Goal: Task Accomplishment & Management: Use online tool/utility

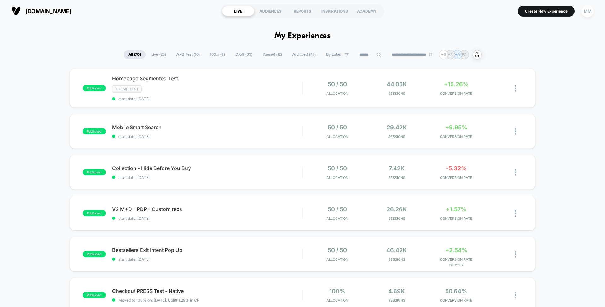
click at [584, 9] on div "MM" at bounding box center [587, 11] width 12 height 12
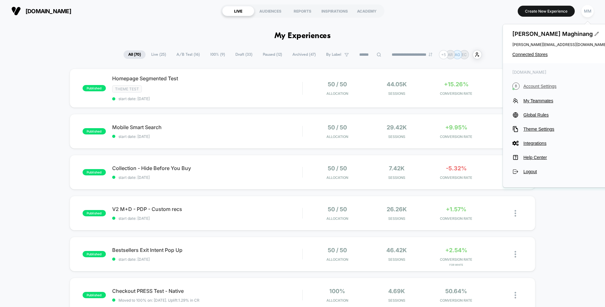
click at [535, 84] on span "Account Settings" at bounding box center [564, 86] width 83 height 5
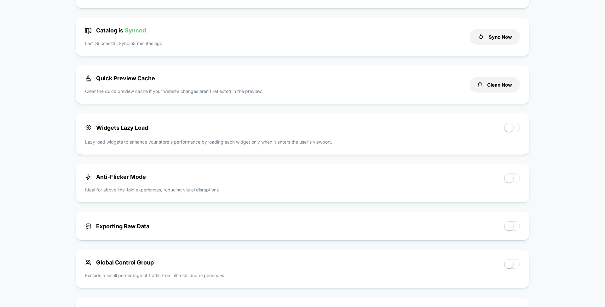
scroll to position [239, 0]
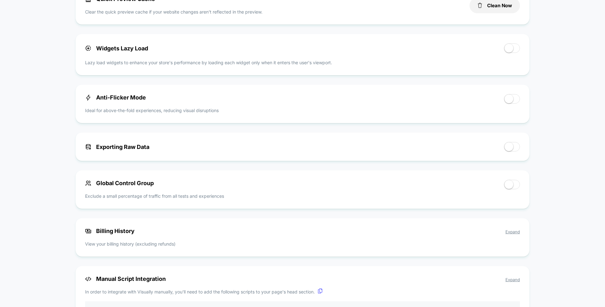
click at [182, 246] on p "View your billing history (excluding refunds)" at bounding box center [302, 244] width 435 height 7
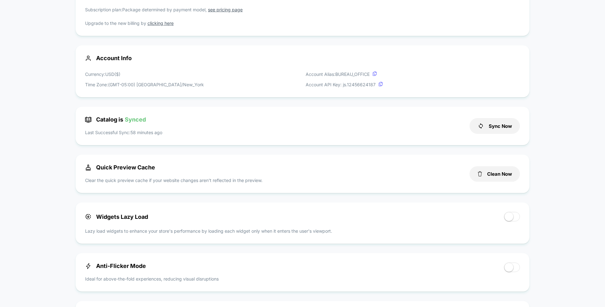
scroll to position [0, 0]
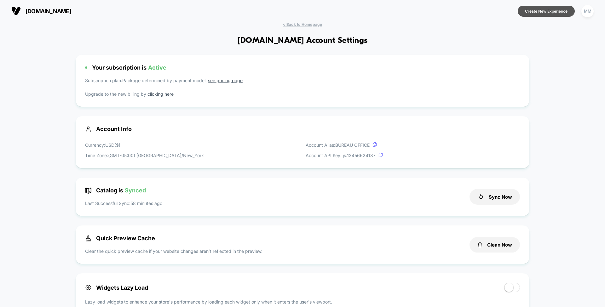
click at [551, 11] on button "Create New Experience" at bounding box center [545, 11] width 57 height 11
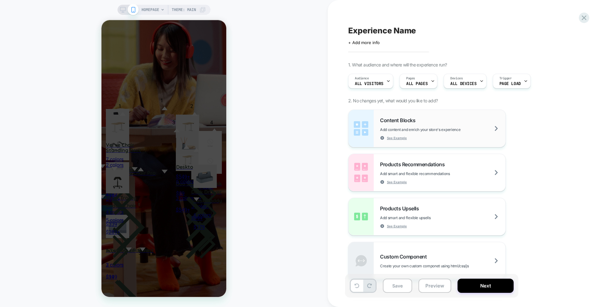
click at [420, 119] on div "Content Blocks Add content and enrich your store's experience See Example" at bounding box center [442, 128] width 125 height 23
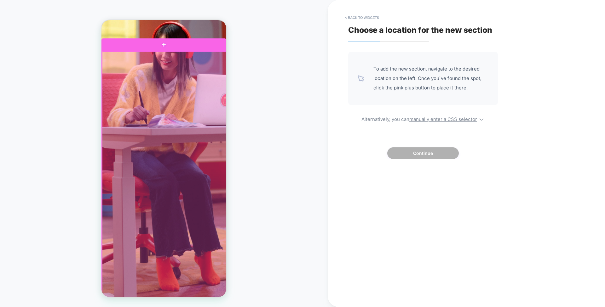
click at [198, 71] on div at bounding box center [164, 175] width 125 height 249
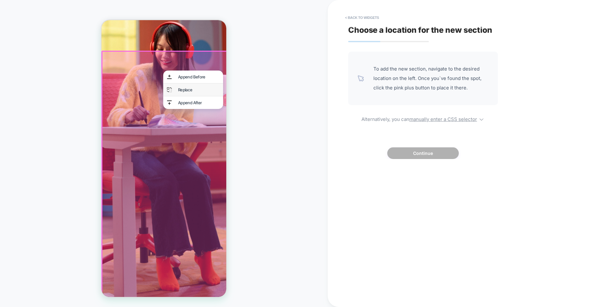
click at [198, 89] on div "Replace" at bounding box center [198, 89] width 41 height 5
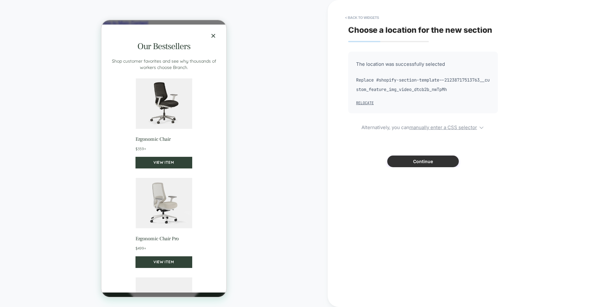
click at [405, 163] on button "Continue" at bounding box center [422, 162] width 71 height 12
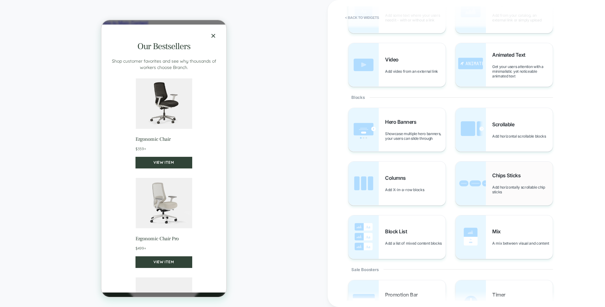
scroll to position [39, 0]
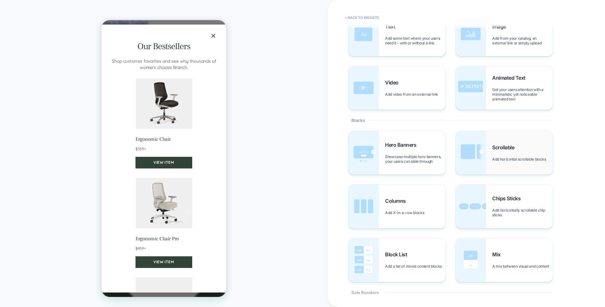
click at [518, 161] on span "Add horizontal scrollable blocks" at bounding box center [520, 159] width 57 height 5
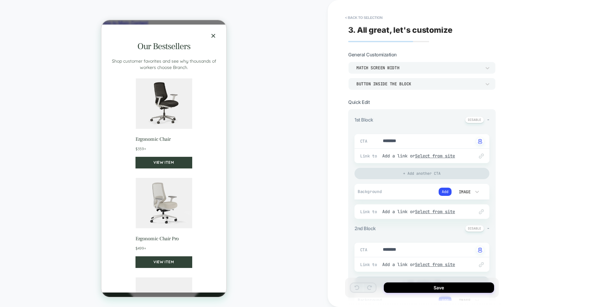
click at [214, 41] on button "×" at bounding box center [213, 36] width 10 height 10
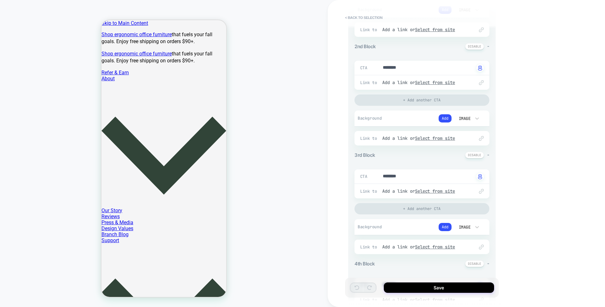
scroll to position [0, 0]
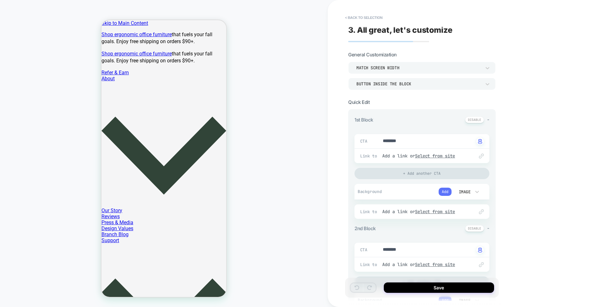
click at [443, 191] on button "Add" at bounding box center [444, 192] width 13 height 8
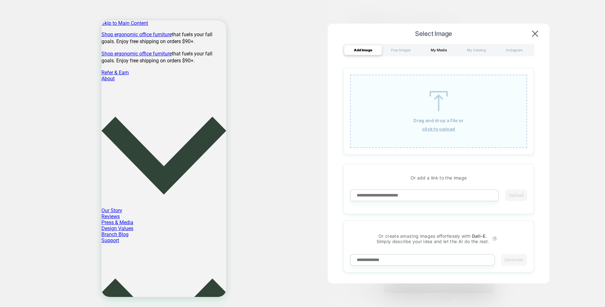
click at [442, 45] on div "My Media" at bounding box center [439, 50] width 38 height 10
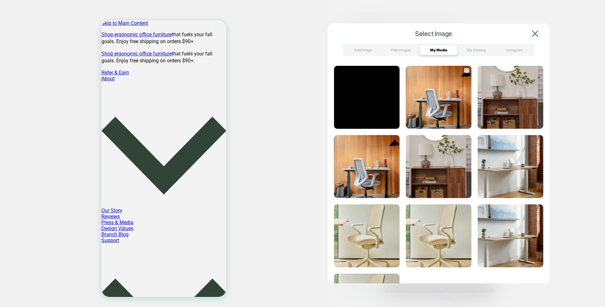
click at [443, 83] on img at bounding box center [439, 97] width 66 height 63
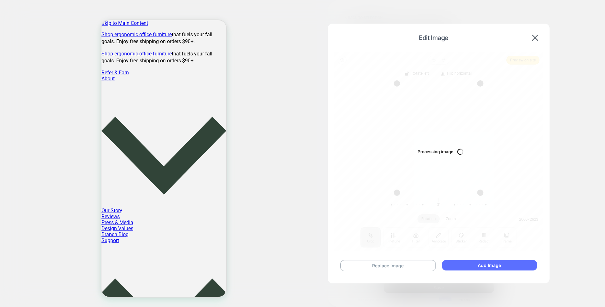
click at [469, 268] on button "Add Image" at bounding box center [489, 265] width 95 height 10
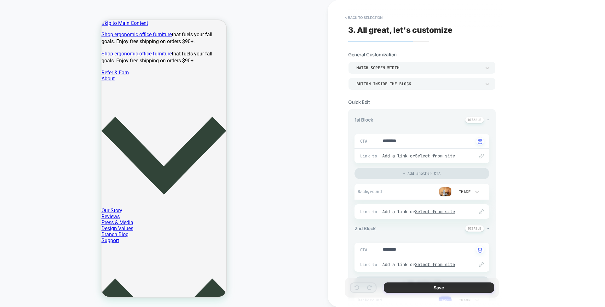
click at [411, 286] on button "Save" at bounding box center [439, 288] width 110 height 10
type textarea "*"
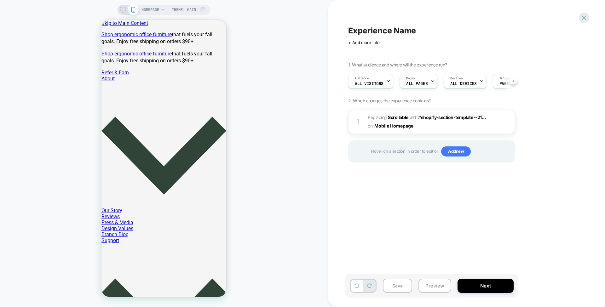
scroll to position [0, 0]
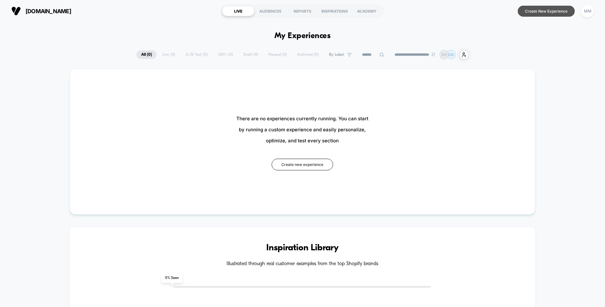
click at [532, 13] on button "Create New Experience" at bounding box center [545, 11] width 57 height 11
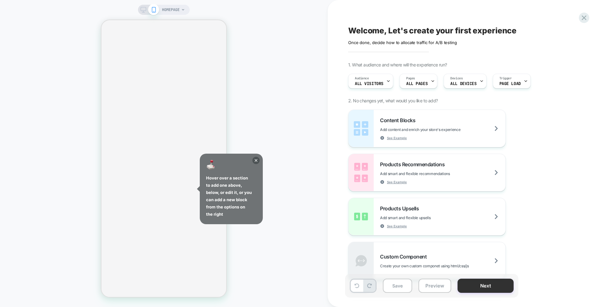
click at [477, 280] on button "Next" at bounding box center [485, 286] width 56 height 14
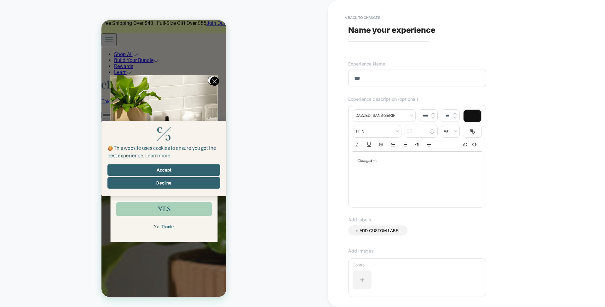
type input "****"
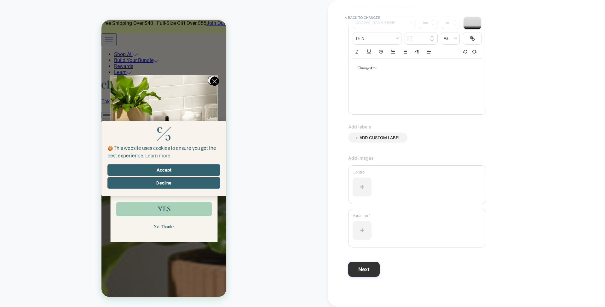
click at [366, 270] on button "Next" at bounding box center [363, 269] width 31 height 15
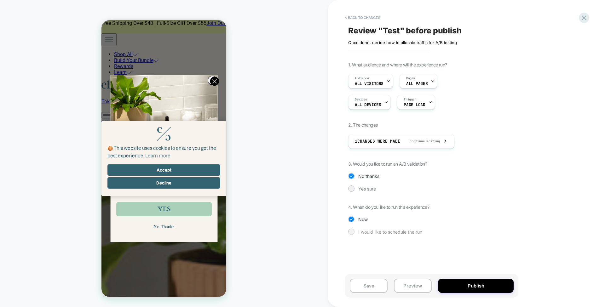
click at [349, 230] on div at bounding box center [351, 231] width 5 height 5
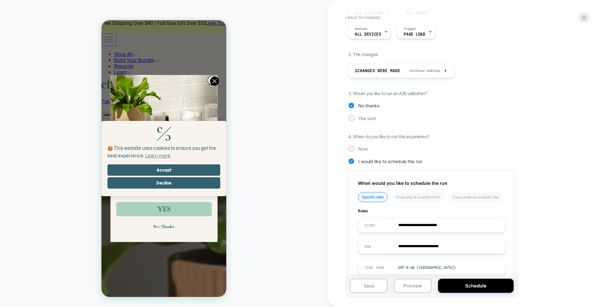
scroll to position [91, 0]
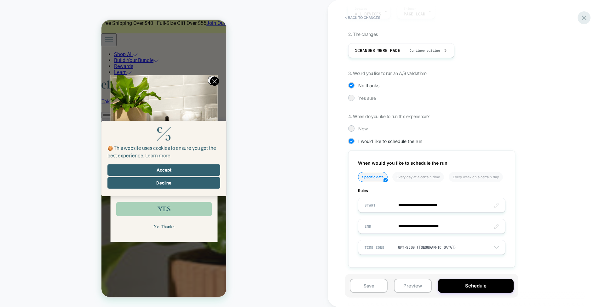
click at [583, 14] on icon at bounding box center [584, 18] width 9 height 9
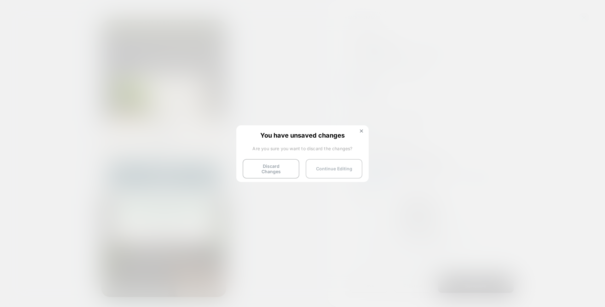
click at [324, 162] on button "Continue Editing" at bounding box center [334, 169] width 57 height 20
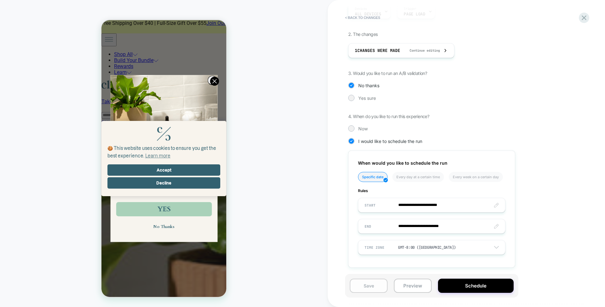
click at [368, 284] on button "Save" at bounding box center [369, 286] width 38 height 14
click at [583, 17] on icon at bounding box center [583, 17] width 5 height 5
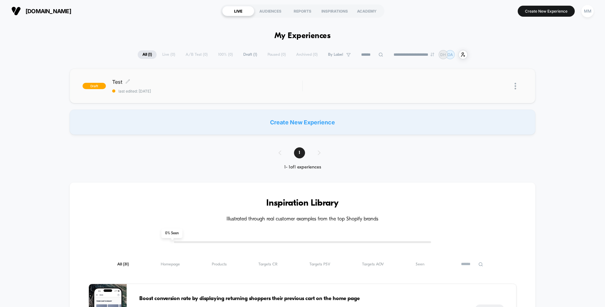
type input "***"
click at [513, 85] on div at bounding box center [511, 86] width 24 height 14
click at [516, 85] on img at bounding box center [515, 86] width 2 height 7
click at [471, 115] on div "Delete" at bounding box center [483, 115] width 57 height 14
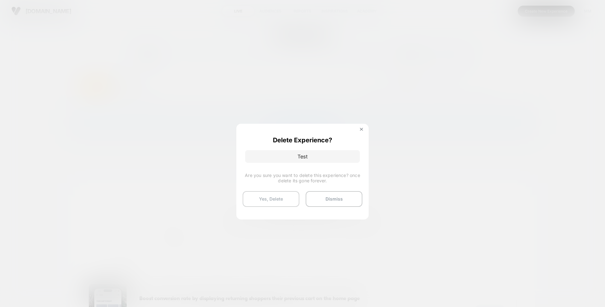
click at [258, 204] on button "Yes, Delete" at bounding box center [271, 199] width 57 height 16
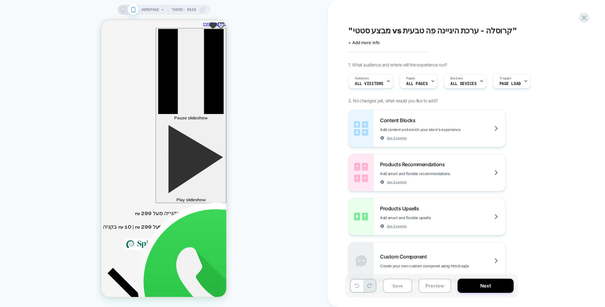
click at [123, 8] on icon at bounding box center [123, 10] width 6 height 6
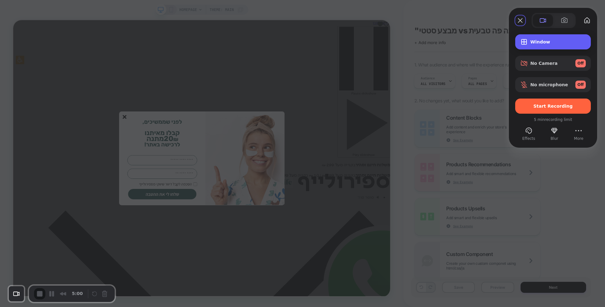
click at [544, 42] on span "Window" at bounding box center [557, 41] width 55 height 5
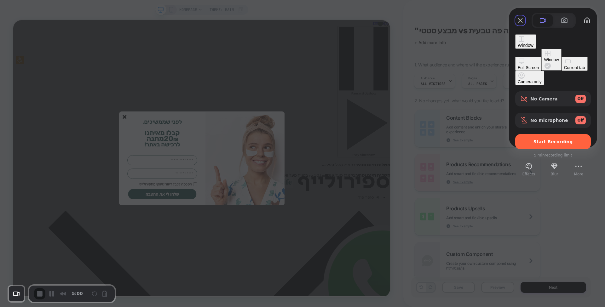
click at [564, 70] on div "Current tab" at bounding box center [574, 67] width 21 height 5
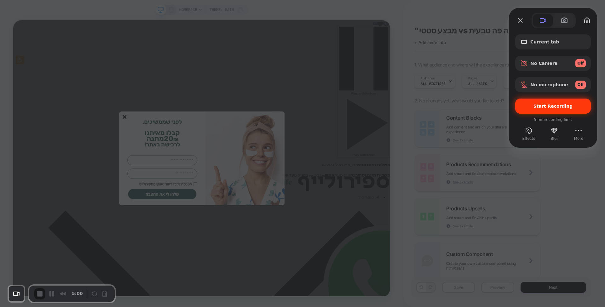
click at [540, 108] on span "Start Recording" at bounding box center [552, 106] width 39 height 5
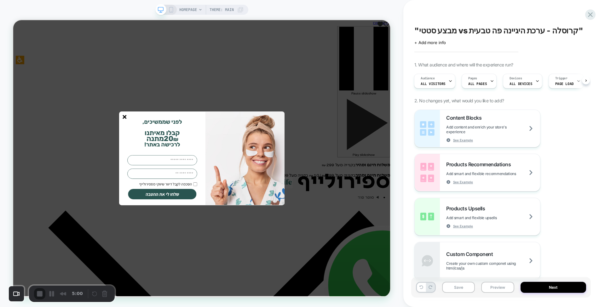
click at [162, 148] on line "סגור" at bounding box center [161, 149] width 4 height 4
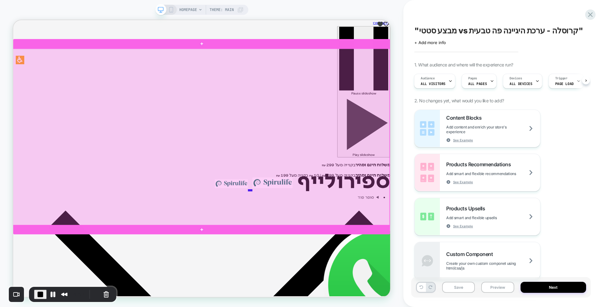
click at [368, 203] on div at bounding box center [264, 176] width 502 height 236
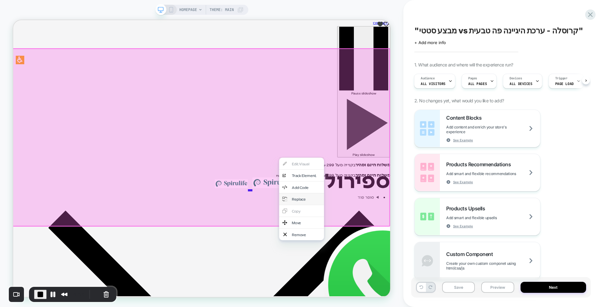
click at [412, 255] on div "Replace" at bounding box center [404, 258] width 38 height 7
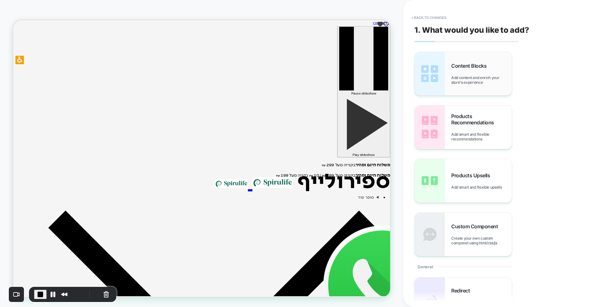
click at [459, 61] on div "Content Blocks Add content and enrich your store's experience" at bounding box center [462, 73] width 97 height 43
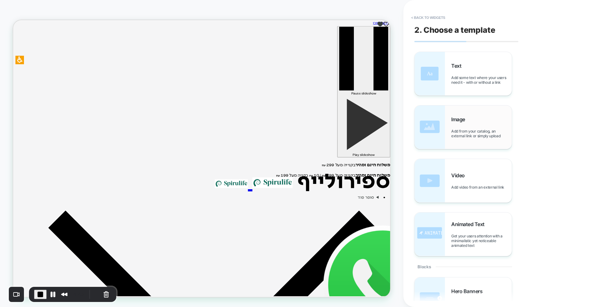
click at [452, 134] on span "Add from your catalog, an external link or simply upload" at bounding box center [481, 133] width 60 height 9
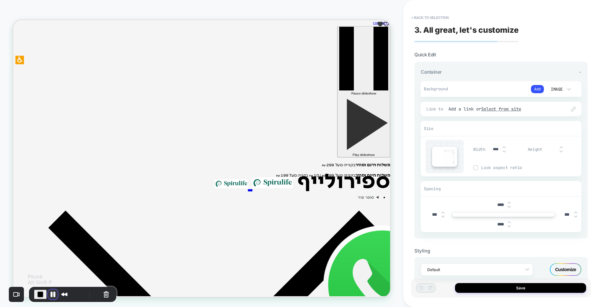
click at [49, 292] on button "Pause Recording" at bounding box center [53, 294] width 10 height 10
click at [49, 292] on span "Play Recording" at bounding box center [52, 295] width 8 height 8
click at [535, 88] on button "Add" at bounding box center [537, 89] width 13 height 8
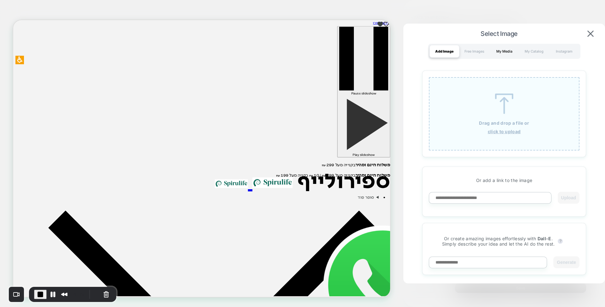
click at [497, 52] on div "My Media" at bounding box center [504, 51] width 30 height 13
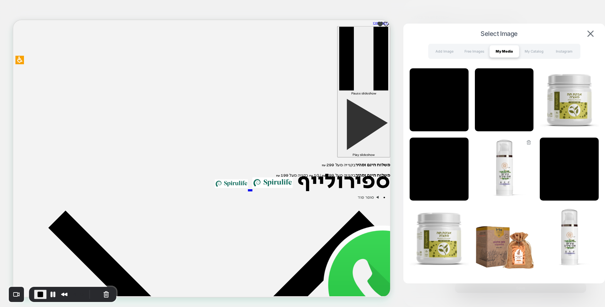
scroll to position [52, 0]
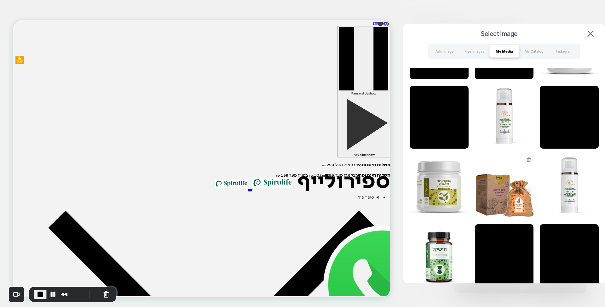
click at [510, 184] on img at bounding box center [504, 186] width 59 height 63
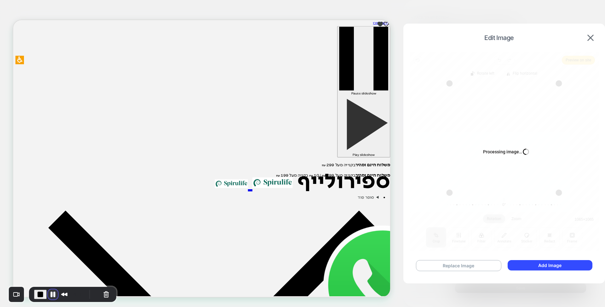
click at [54, 293] on button "Pause Recording" at bounding box center [53, 294] width 10 height 10
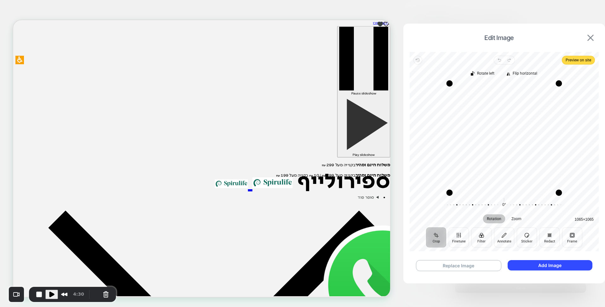
click at [586, 36] on button at bounding box center [590, 37] width 10 height 7
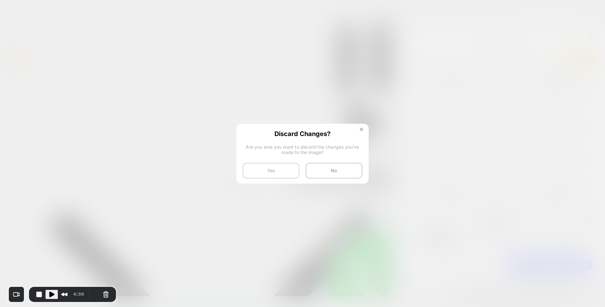
click at [275, 168] on button "Yes" at bounding box center [271, 171] width 57 height 16
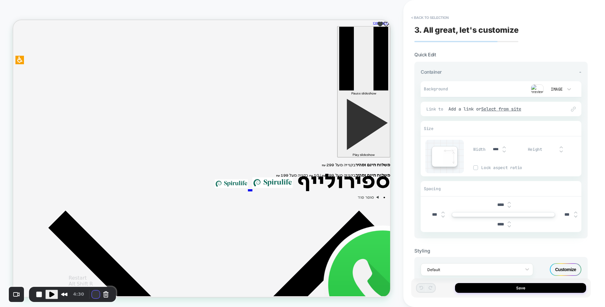
click at [96, 292] on button "Restart Recording" at bounding box center [96, 295] width 8 height 8
click at [303, 307] on div "2" at bounding box center [302, 310] width 605 height 6
click at [431, 15] on button "< Back to selection" at bounding box center [430, 18] width 44 height 10
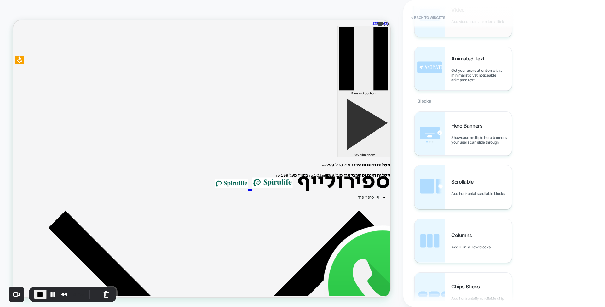
scroll to position [168, 0]
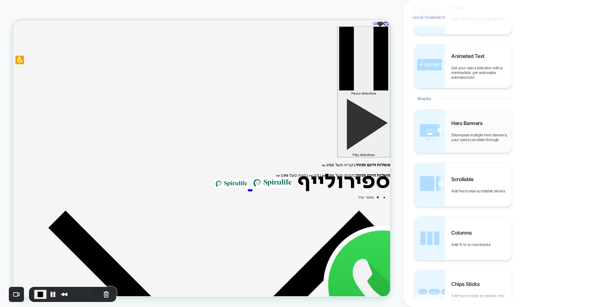
click at [466, 128] on div "Hero Banners Showcase multiple hero banners, your users can slide through" at bounding box center [481, 131] width 60 height 22
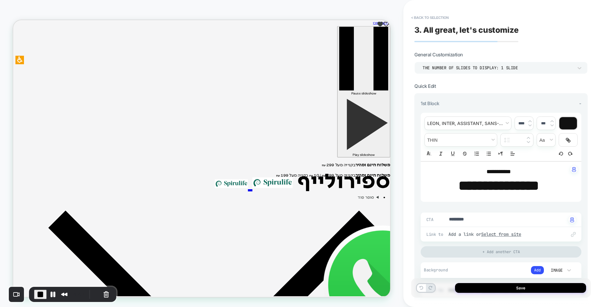
drag, startPoint x: 493, startPoint y: 287, endPoint x: 505, endPoint y: 229, distance: 59.4
click at [505, 229] on div "**********" at bounding box center [504, 153] width 180 height 307
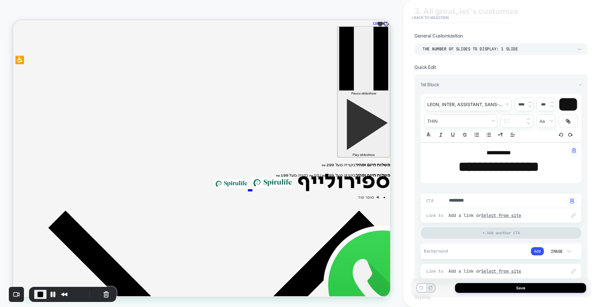
scroll to position [20, 0]
click at [539, 247] on button "Add" at bounding box center [537, 251] width 13 height 8
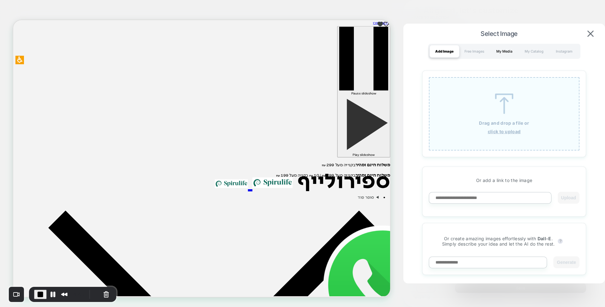
click at [505, 49] on div "My Media" at bounding box center [504, 51] width 30 height 13
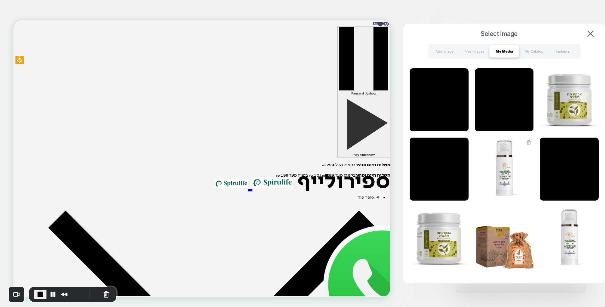
click at [498, 170] on img at bounding box center [504, 169] width 59 height 63
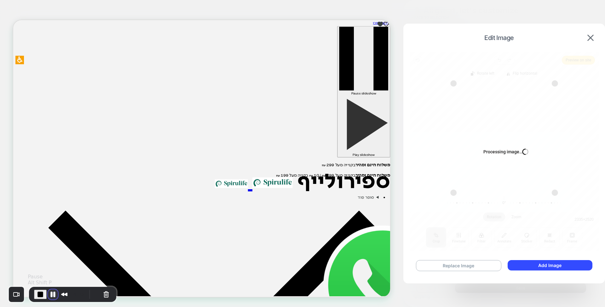
click at [49, 295] on button "Pause Recording" at bounding box center [53, 294] width 10 height 10
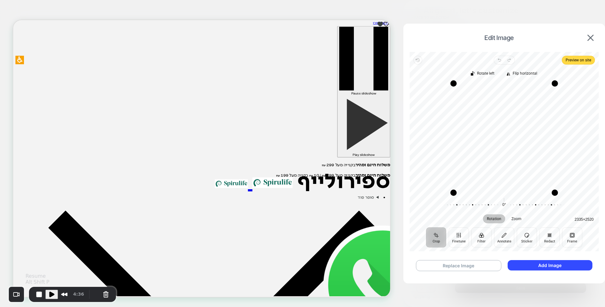
click at [49, 295] on span "Play Recording" at bounding box center [52, 295] width 8 height 8
click at [535, 268] on button "Add Image" at bounding box center [549, 265] width 85 height 10
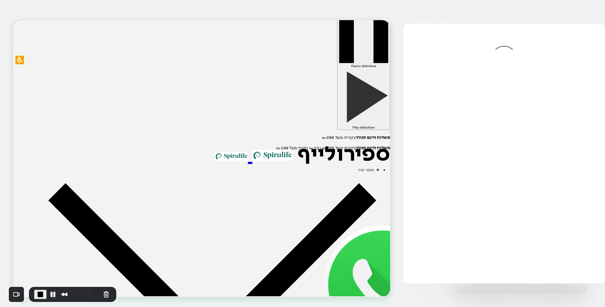
scroll to position [0, 0]
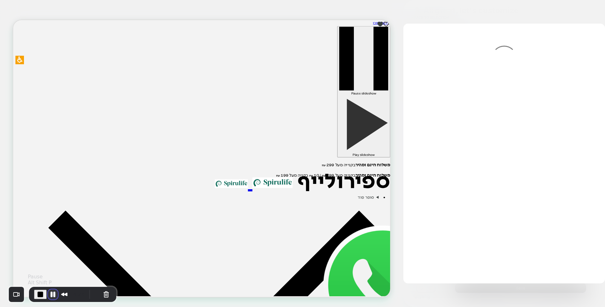
click at [52, 294] on button "Pause Recording" at bounding box center [53, 294] width 10 height 10
click at [38, 292] on button "End Recording" at bounding box center [39, 294] width 10 height 10
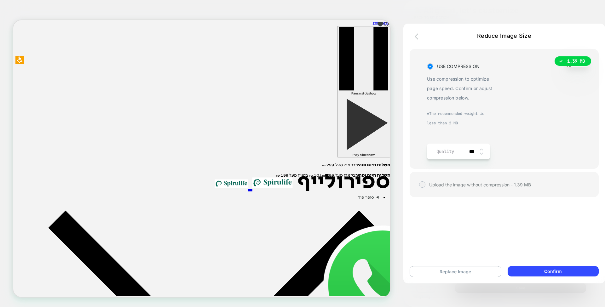
click at [417, 33] on icon "button" at bounding box center [418, 37] width 8 height 8
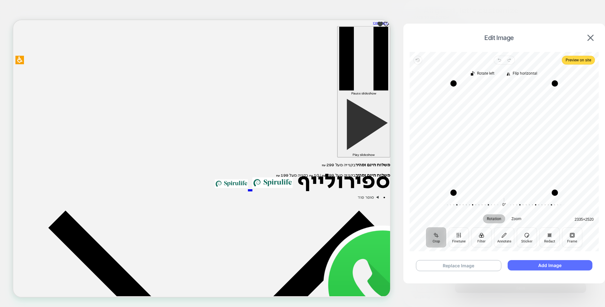
click at [529, 262] on button "Add Image" at bounding box center [549, 265] width 85 height 10
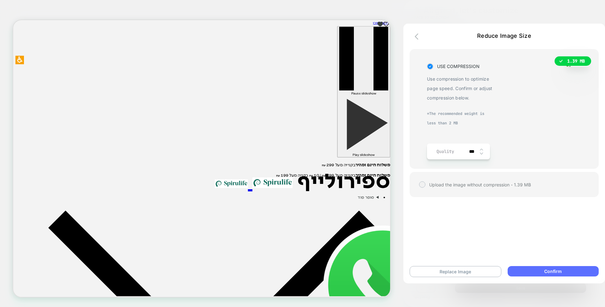
click at [527, 276] on button "Confirm" at bounding box center [552, 271] width 91 height 10
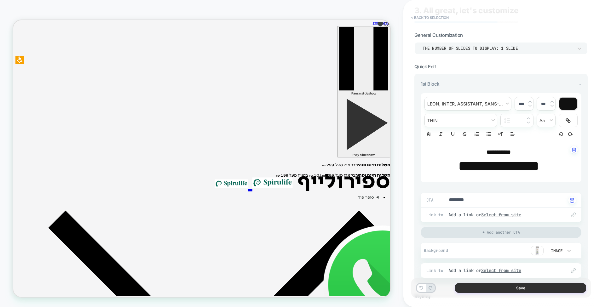
click at [500, 285] on button "Save" at bounding box center [520, 288] width 131 height 10
type textarea "*"
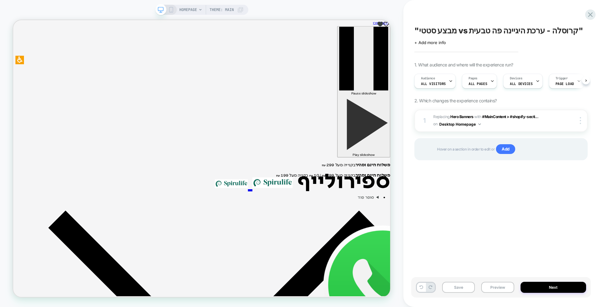
scroll to position [0, 0]
click at [531, 287] on button "Next" at bounding box center [553, 287] width 66 height 11
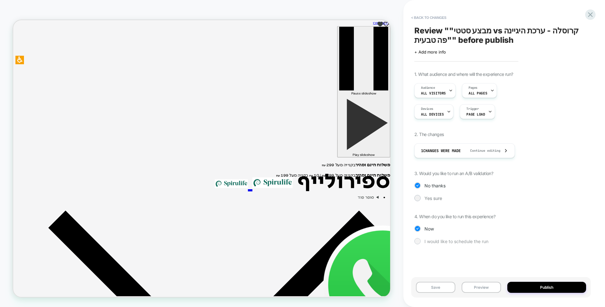
click at [423, 243] on div "I would like to schedule the run" at bounding box center [500, 241] width 173 height 6
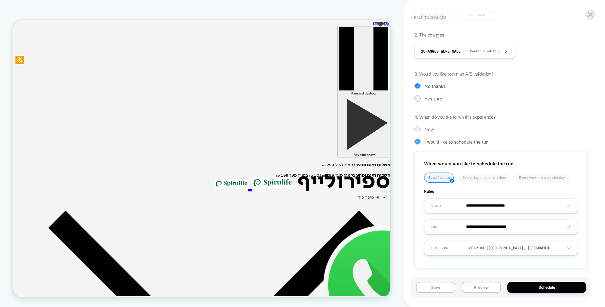
scroll to position [100, 0]
